Goal: Transaction & Acquisition: Purchase product/service

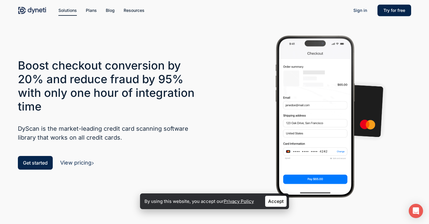
click at [270, 207] on link "Accept" at bounding box center [275, 201] width 21 height 11
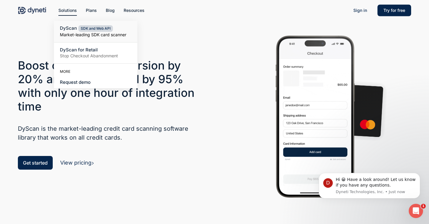
click at [71, 35] on small "Market-leading SDK card scanner" at bounding box center [95, 35] width 71 height 6
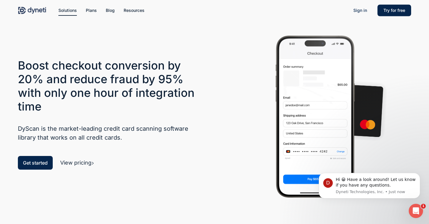
click at [85, 162] on link "View pricing" at bounding box center [77, 163] width 34 height 6
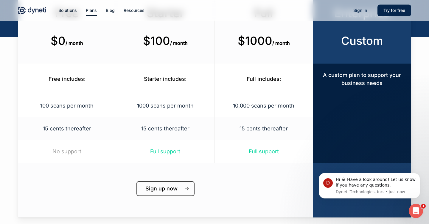
scroll to position [105, 0]
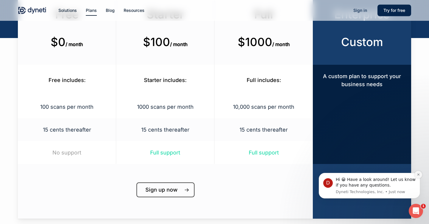
click at [417, 173] on button "Dismiss notification" at bounding box center [418, 175] width 8 height 8
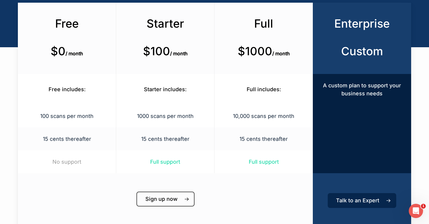
scroll to position [97, 0]
